Goal: Transaction & Acquisition: Purchase product/service

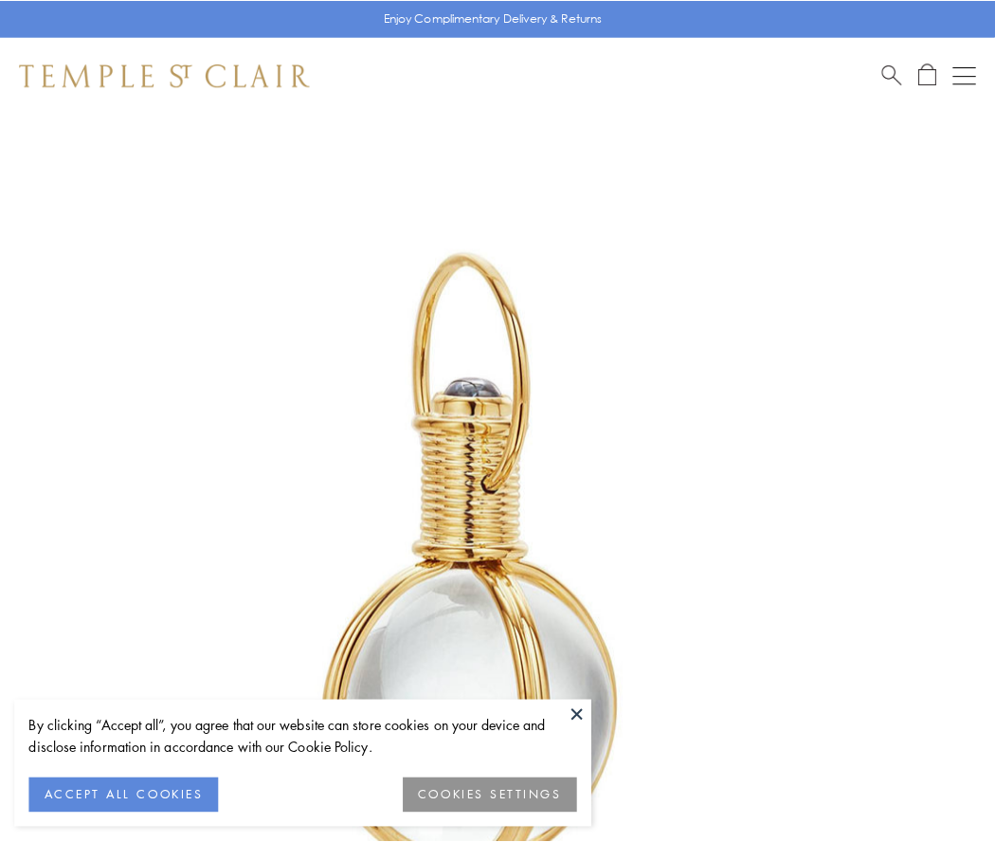
scroll to position [495, 0]
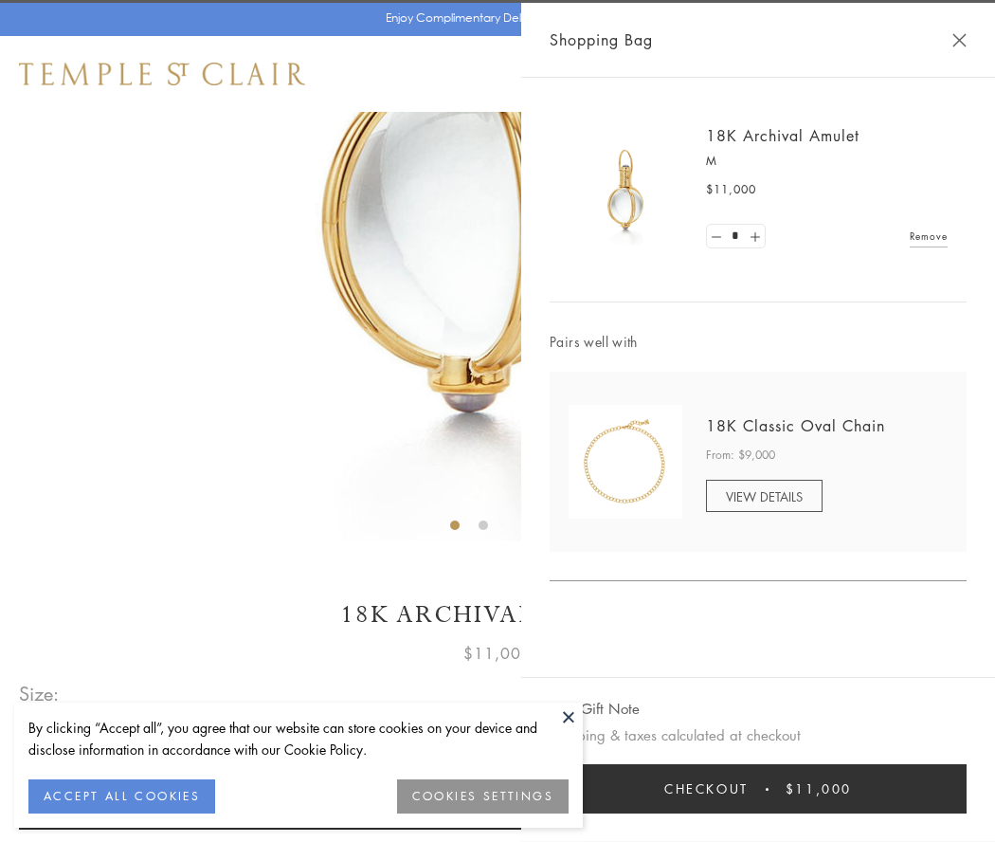
click at [758, 789] on button "Checkout $11,000" at bounding box center [758, 788] width 417 height 49
